Goal: Transaction & Acquisition: Purchase product/service

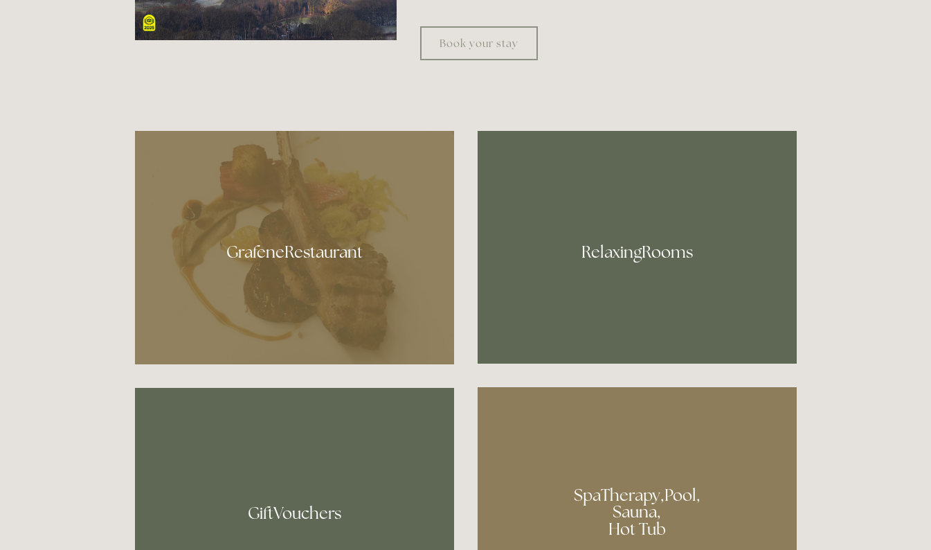
scroll to position [831, 0]
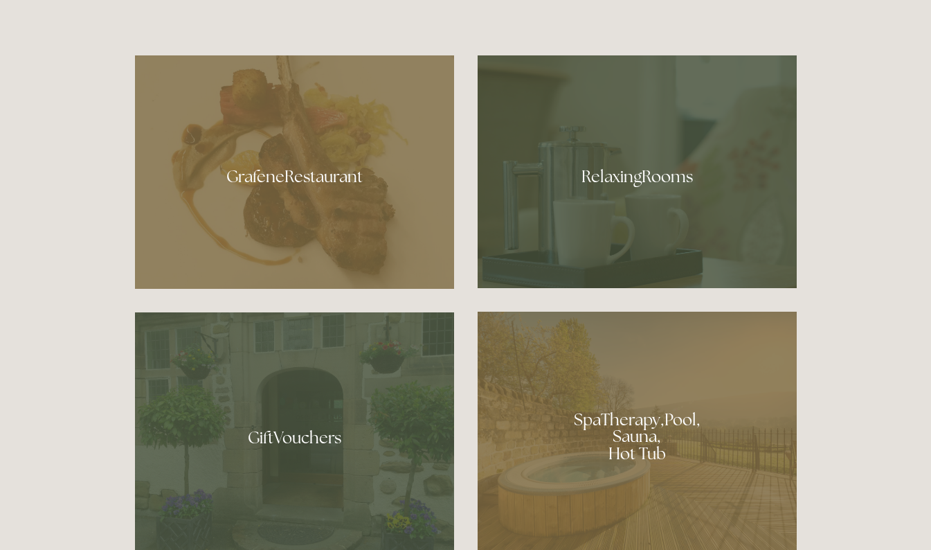
click at [604, 219] on div at bounding box center [637, 171] width 319 height 233
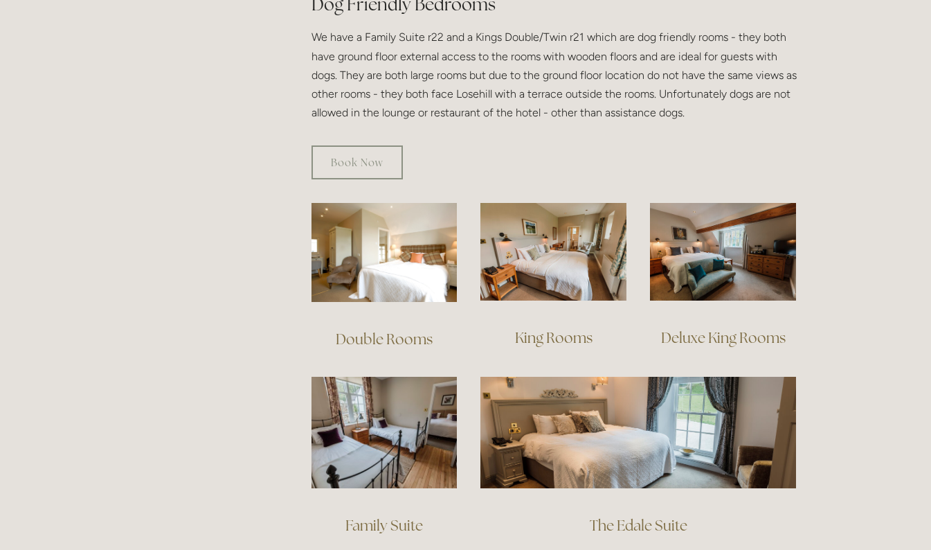
scroll to position [831, 0]
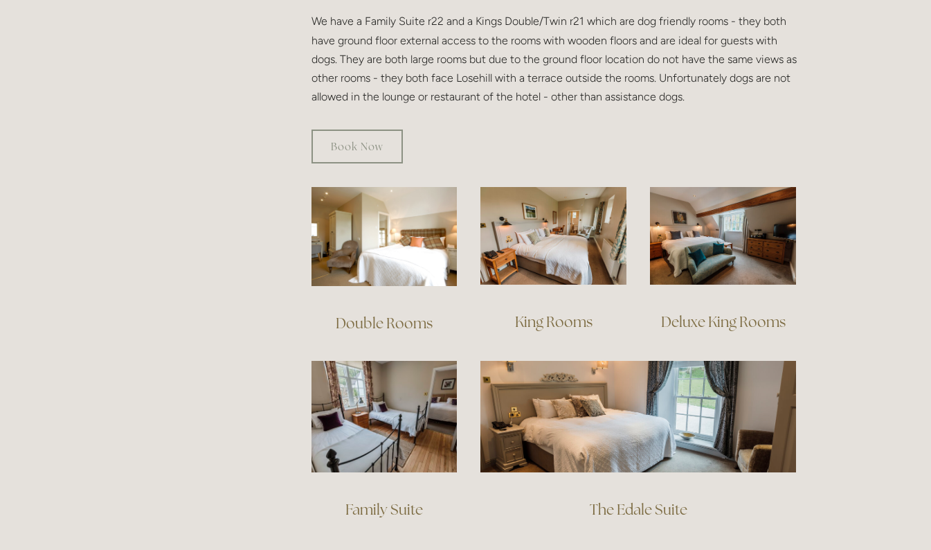
click at [561, 246] on img at bounding box center [553, 236] width 146 height 98
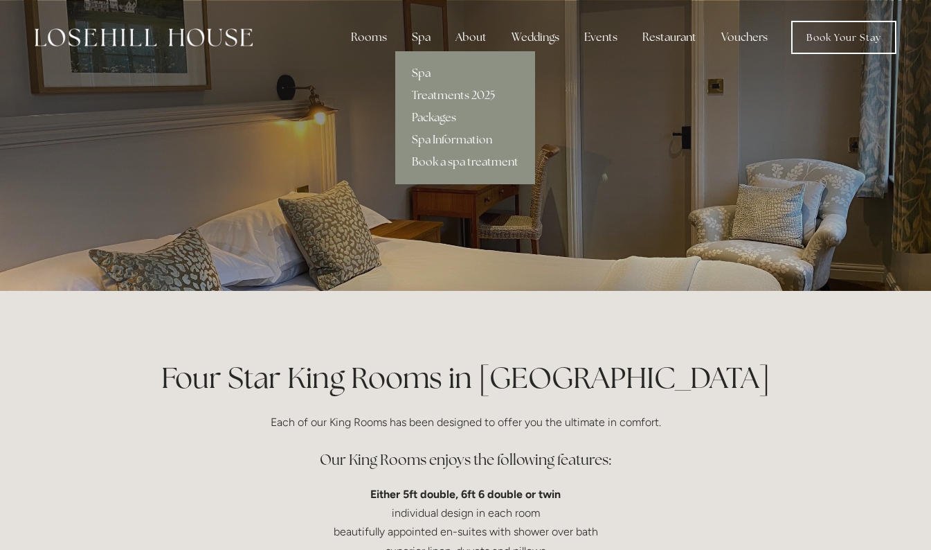
click at [428, 96] on link "Treatments 2025" at bounding box center [465, 95] width 140 height 22
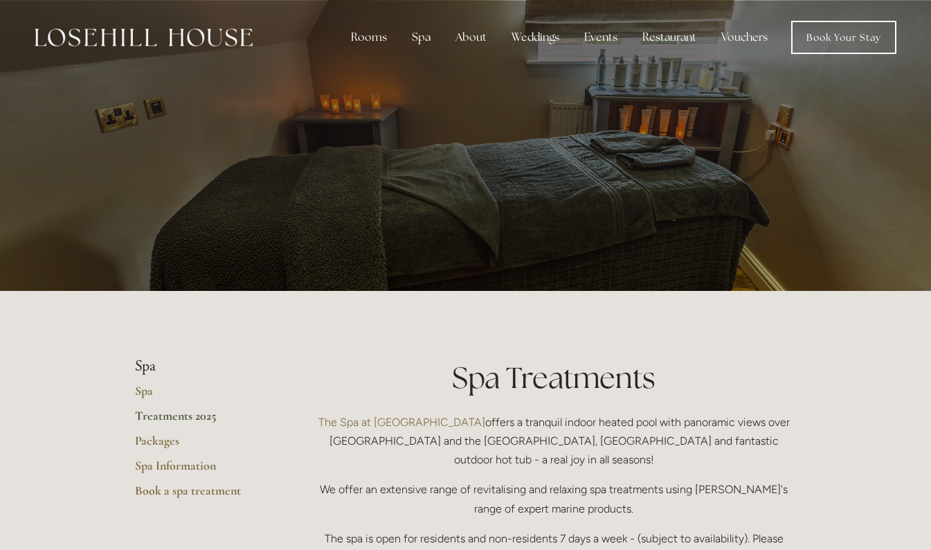
click at [813, 39] on link "Book Your Stay" at bounding box center [843, 37] width 105 height 33
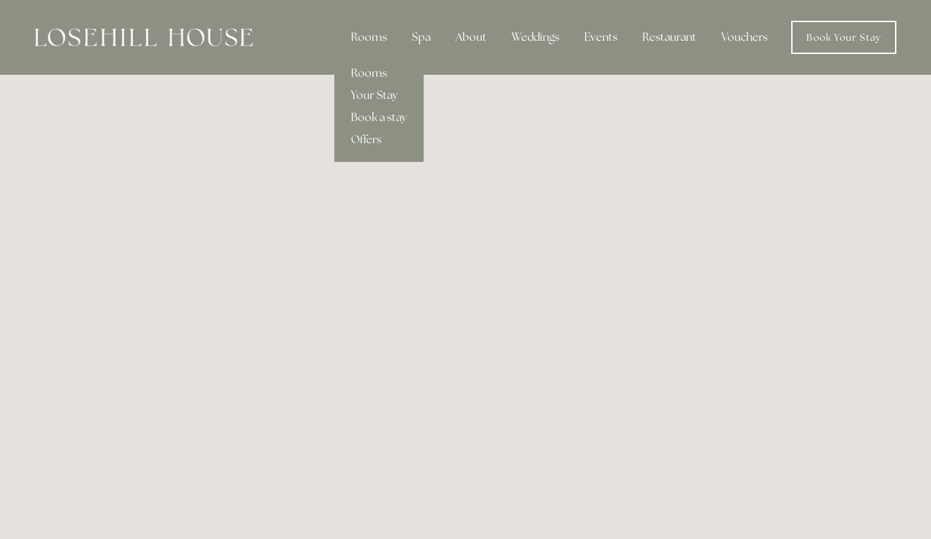
click at [365, 136] on link "Offers" at bounding box center [378, 140] width 89 height 22
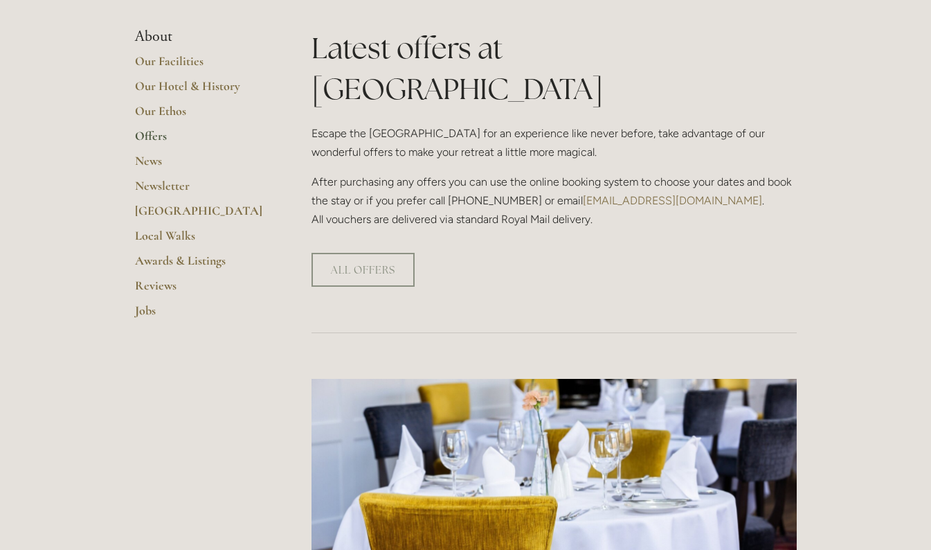
scroll to position [346, 0]
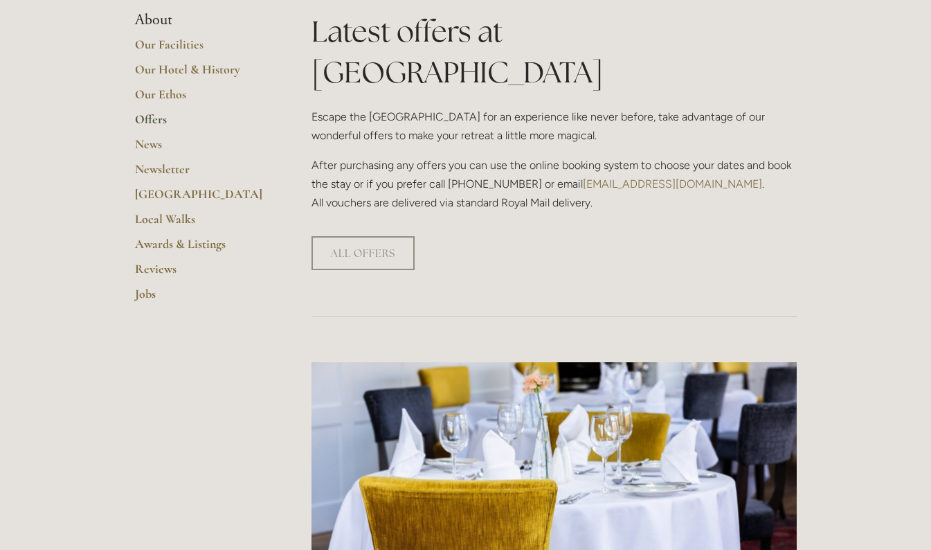
click at [361, 236] on link "ALL OFFERS" at bounding box center [362, 253] width 103 height 34
